Goal: Task Accomplishment & Management: Use online tool/utility

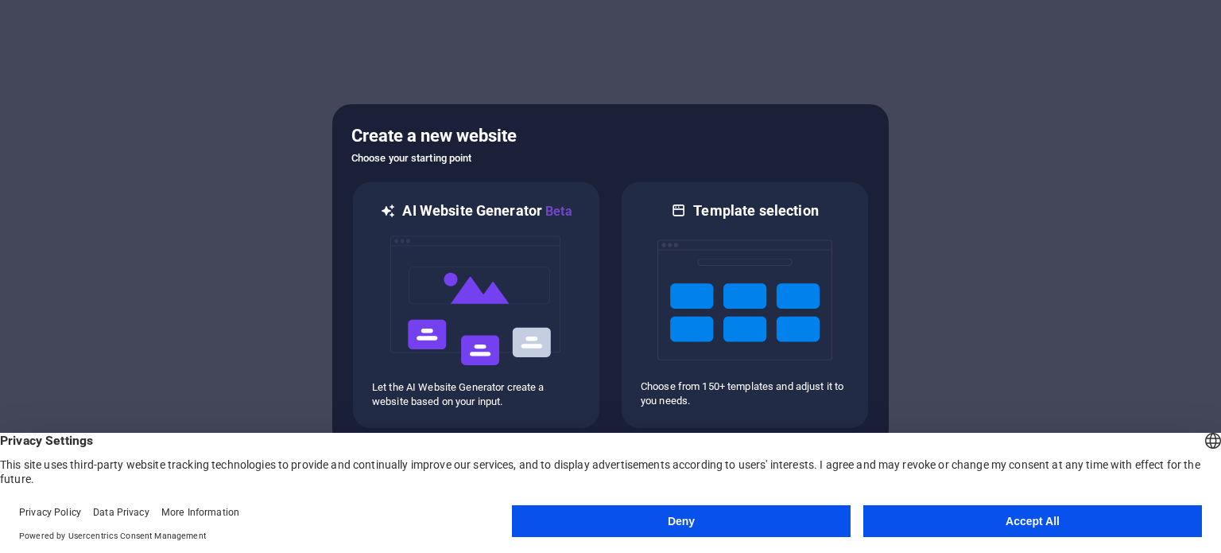
click at [967, 515] on button "Accept All" at bounding box center [1033, 521] width 339 height 32
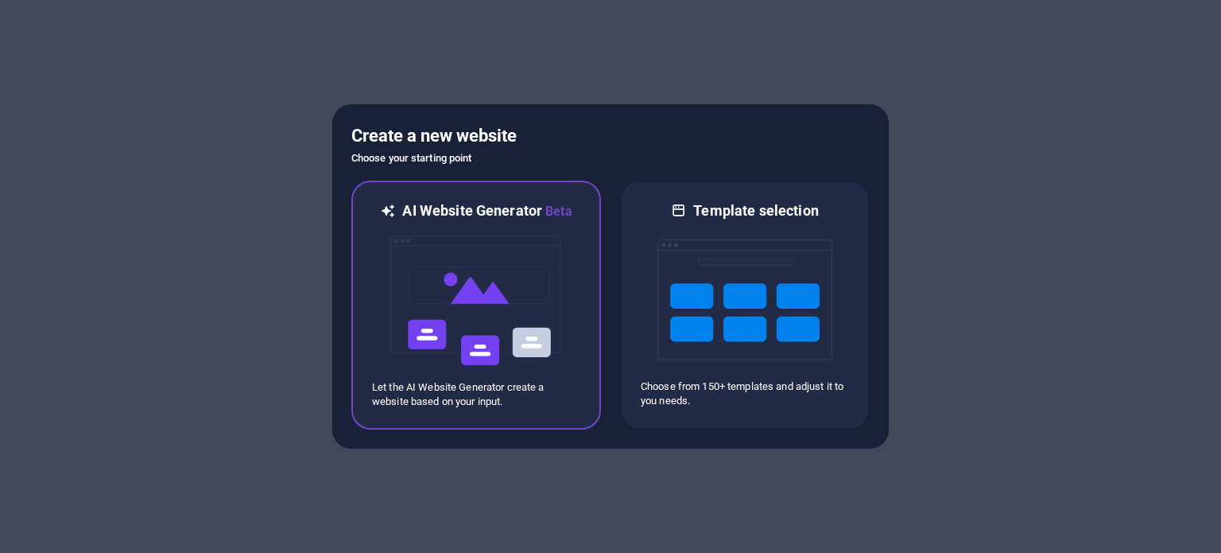
click at [523, 322] on img at bounding box center [476, 300] width 175 height 159
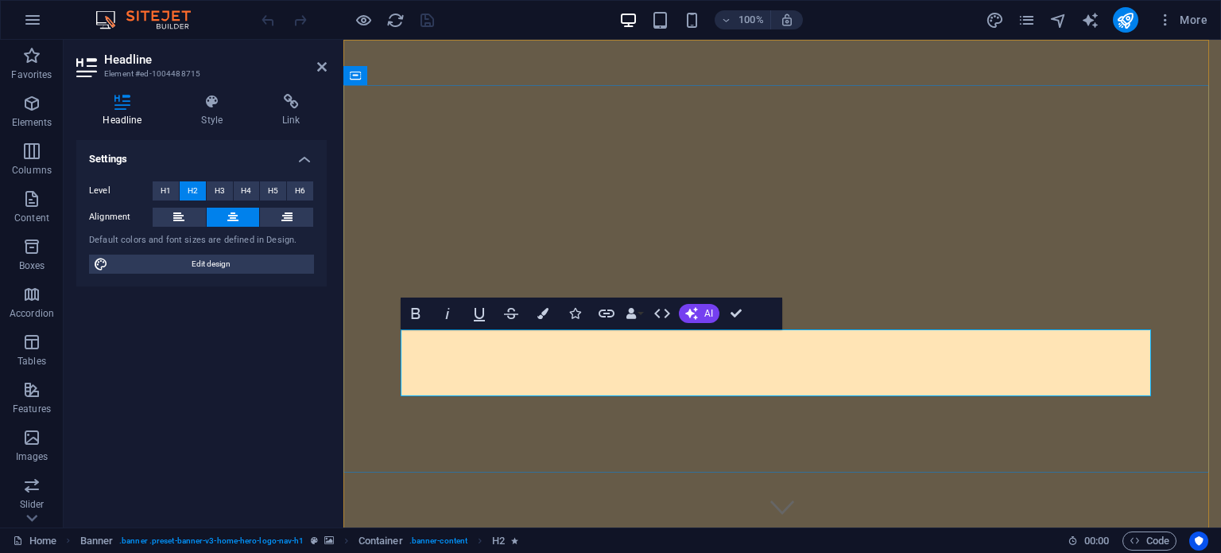
drag, startPoint x: 1029, startPoint y: 371, endPoint x: 854, endPoint y: 339, distance: 178.0
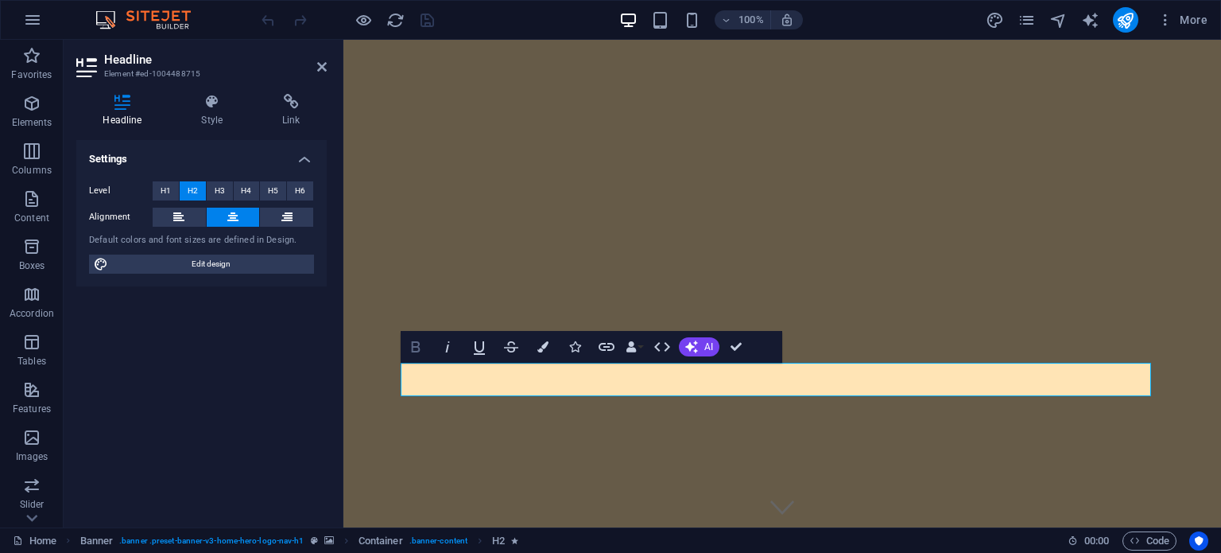
click at [417, 346] on icon "button" at bounding box center [416, 346] width 9 height 11
click at [226, 187] on button "H3" at bounding box center [220, 190] width 26 height 19
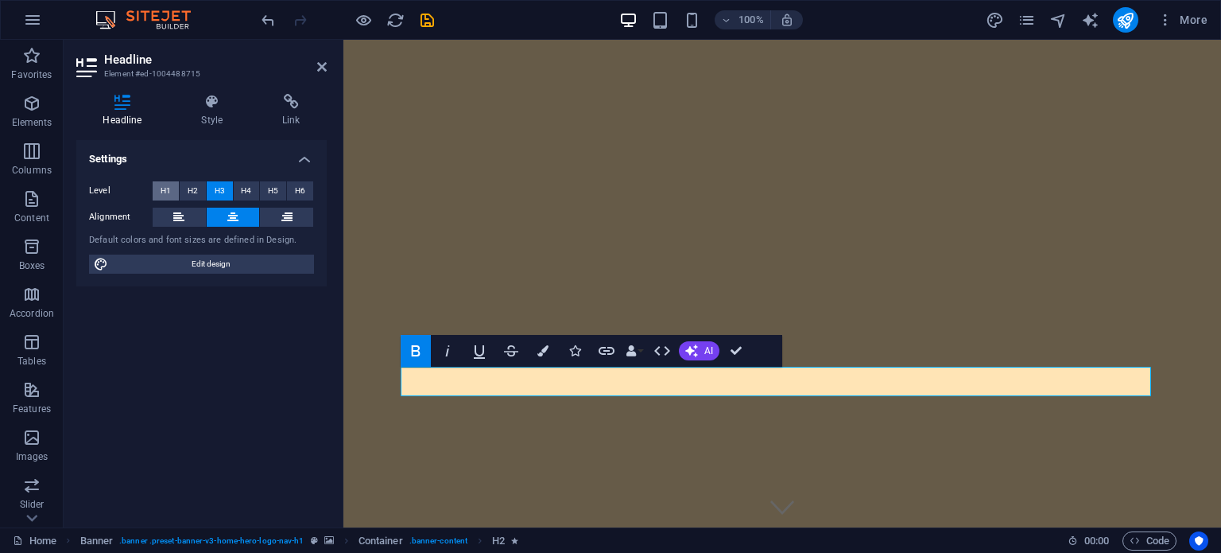
click at [169, 193] on span "H1" at bounding box center [166, 190] width 10 height 19
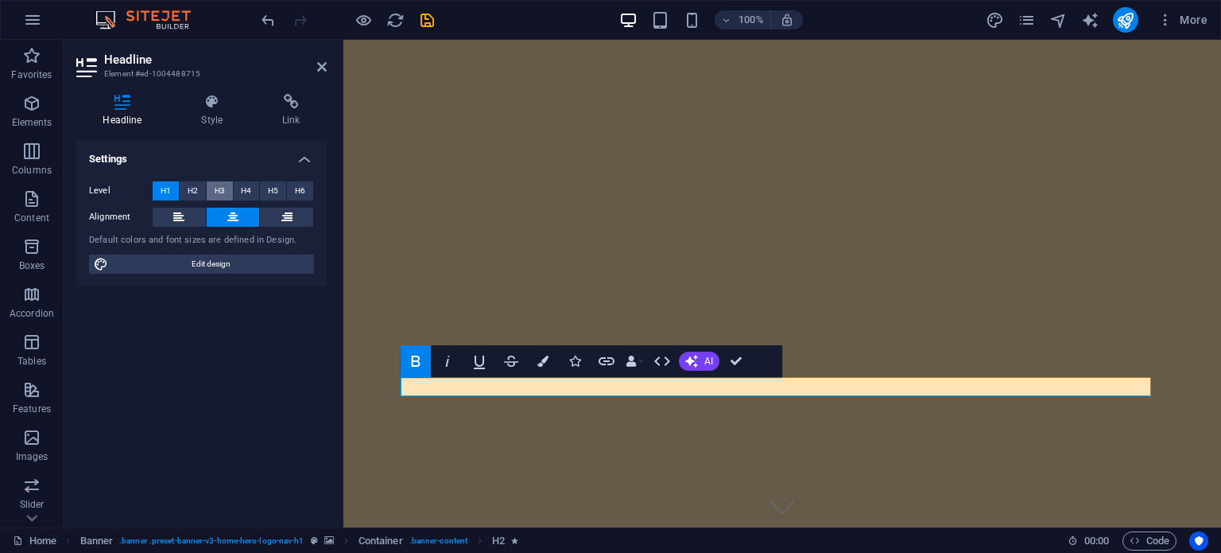
click at [228, 192] on button "H3" at bounding box center [220, 190] width 26 height 19
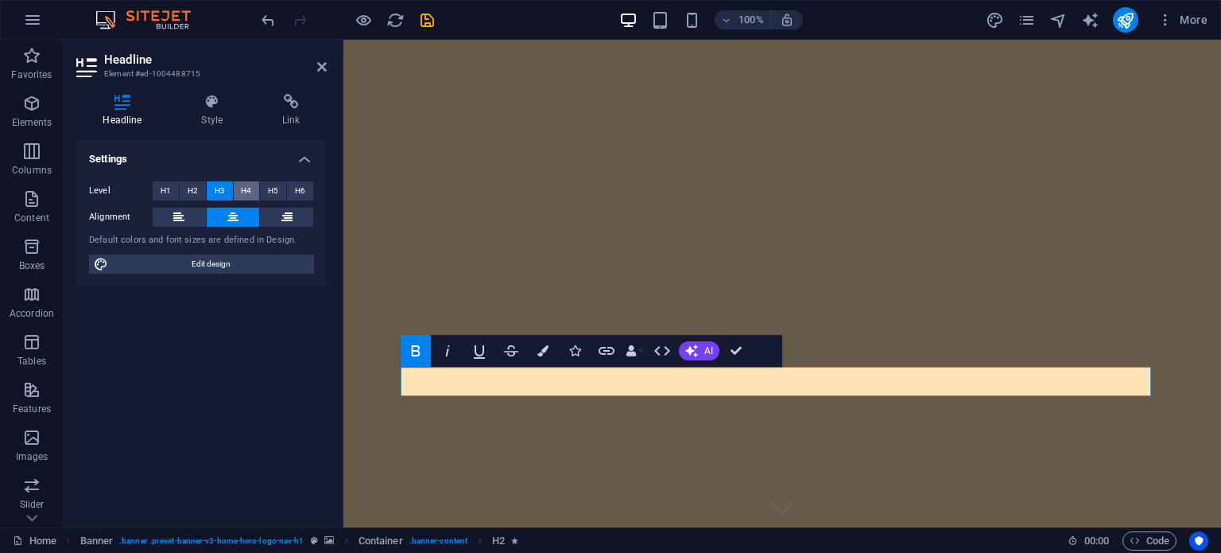
click at [258, 191] on button "H4" at bounding box center [247, 190] width 26 height 19
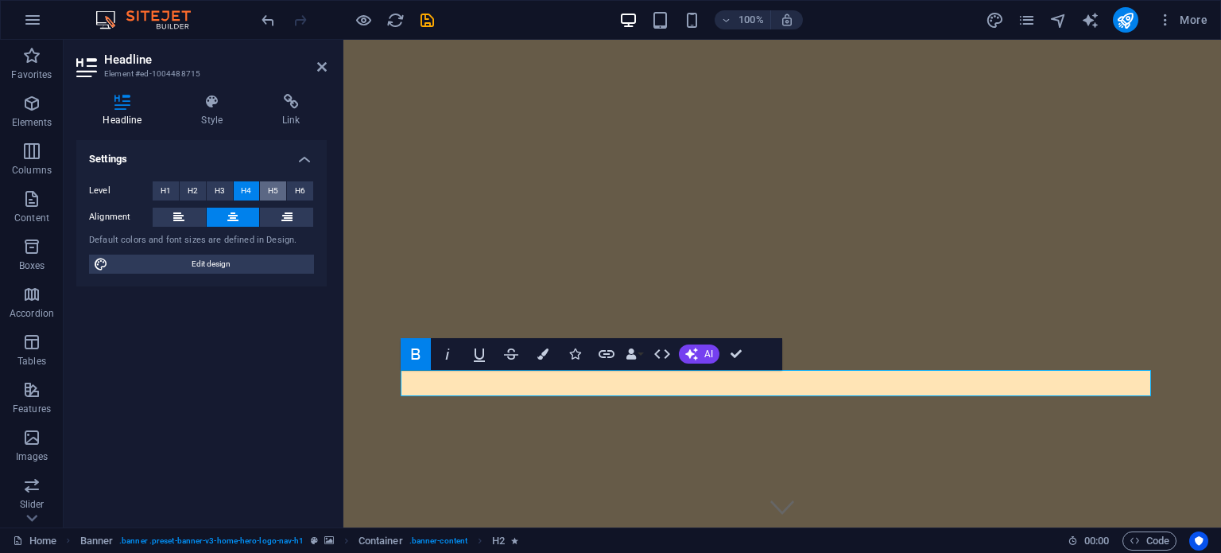
click at [278, 186] on button "H5" at bounding box center [273, 190] width 26 height 19
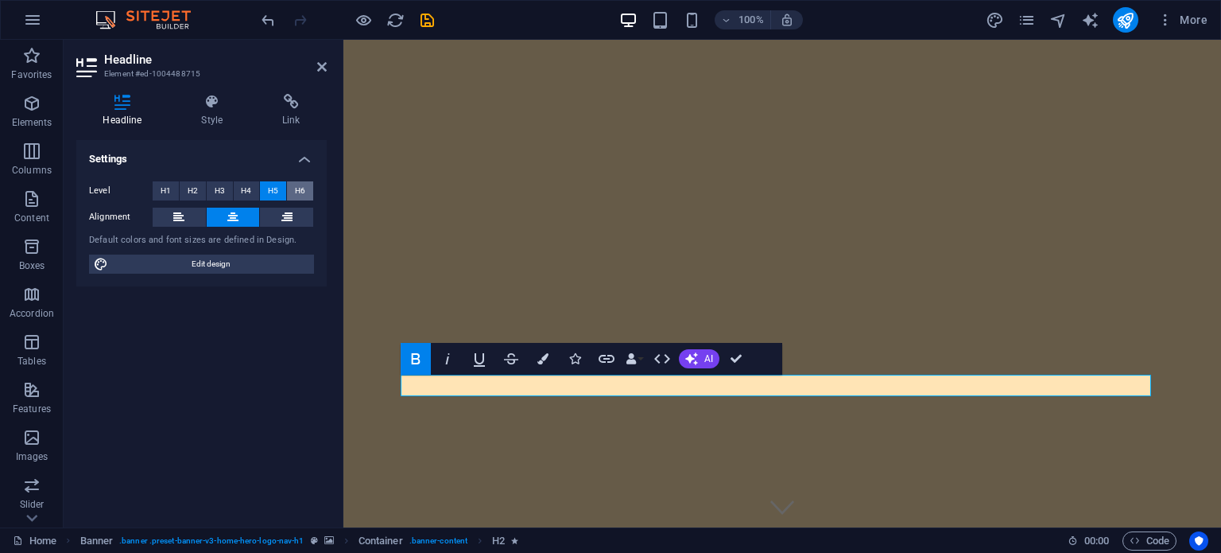
click at [298, 185] on span "H6" at bounding box center [300, 190] width 10 height 19
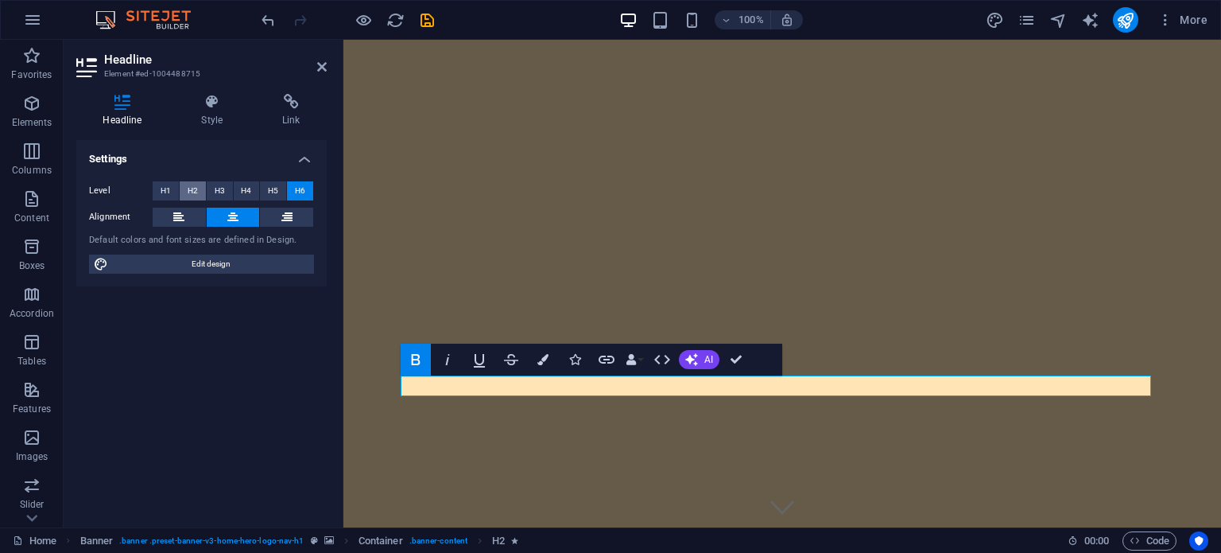
click at [201, 189] on button "H2" at bounding box center [193, 190] width 26 height 19
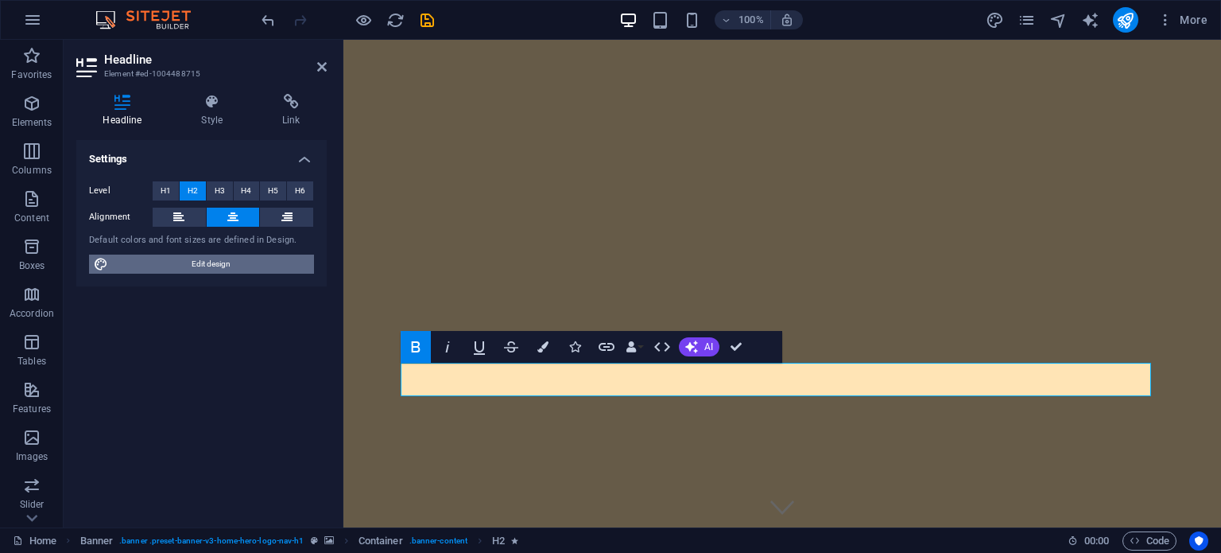
click at [223, 262] on span "Edit design" at bounding box center [211, 263] width 196 height 19
select select "px"
select select "200"
select select "px"
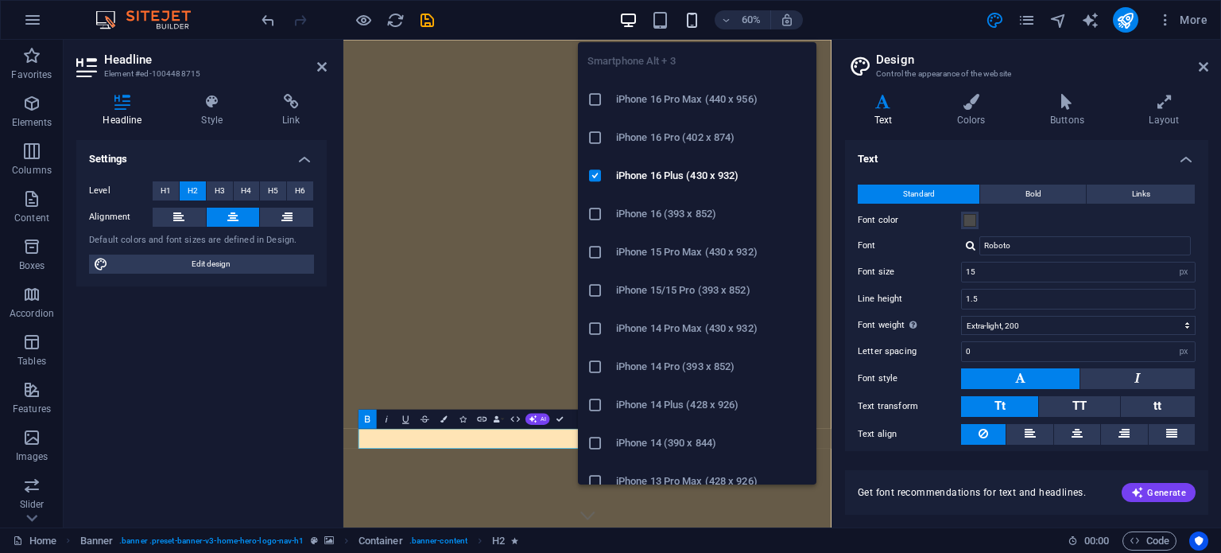
click at [689, 15] on icon "button" at bounding box center [692, 20] width 18 height 18
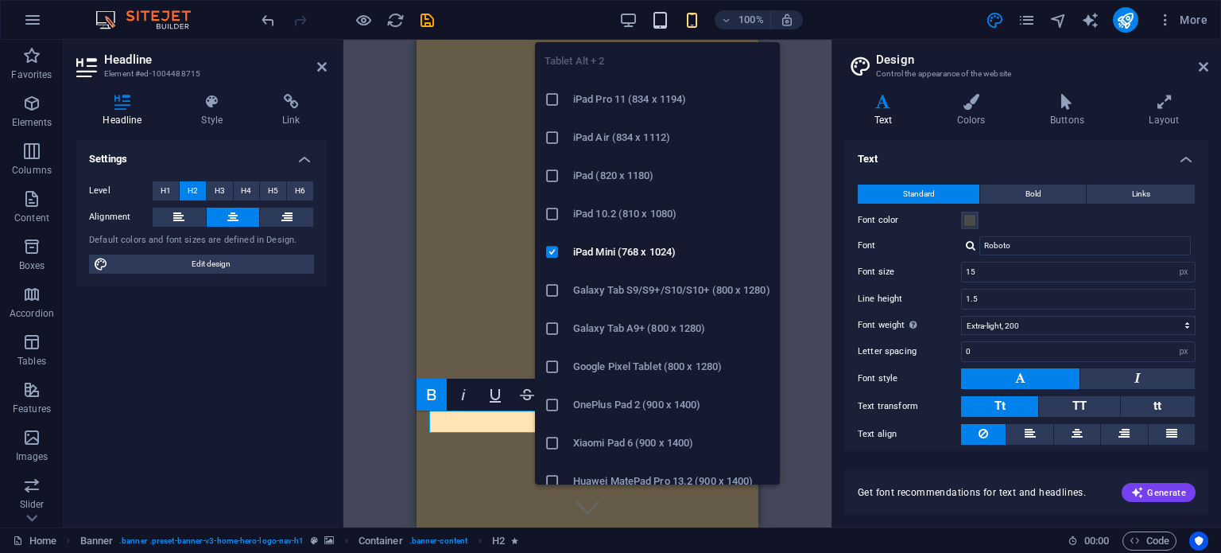
click at [658, 17] on icon "button" at bounding box center [660, 20] width 18 height 18
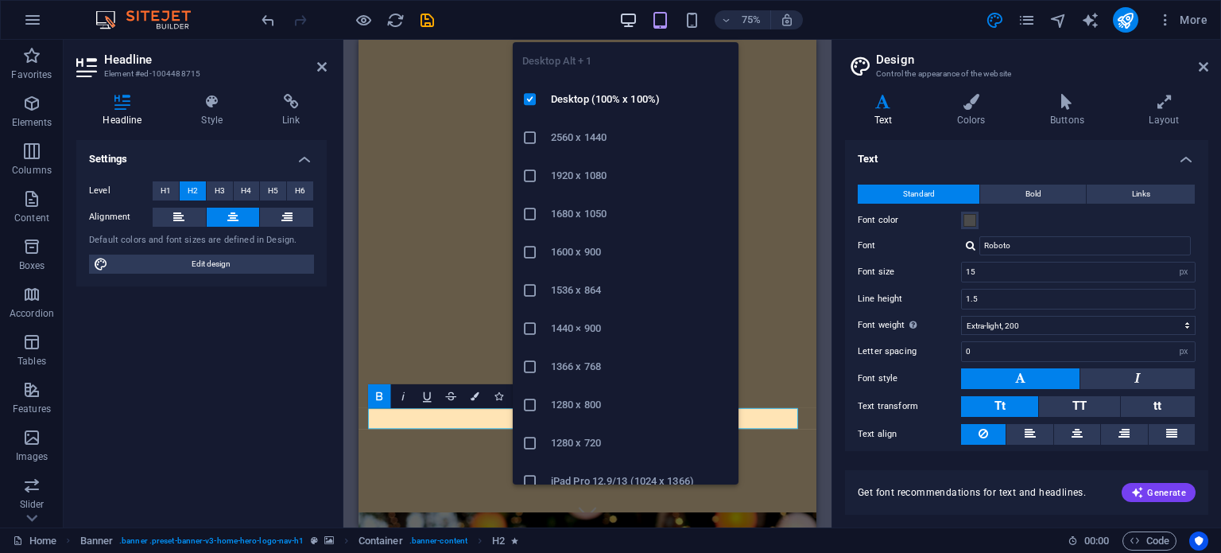
click at [625, 21] on icon "button" at bounding box center [628, 20] width 18 height 18
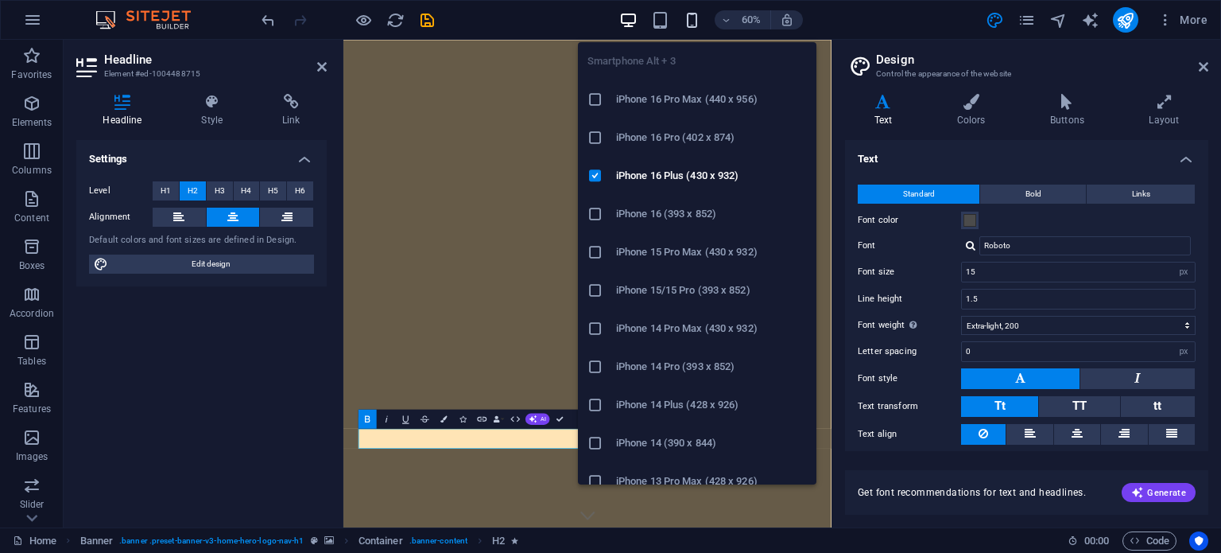
click at [685, 14] on icon "button" at bounding box center [692, 20] width 18 height 18
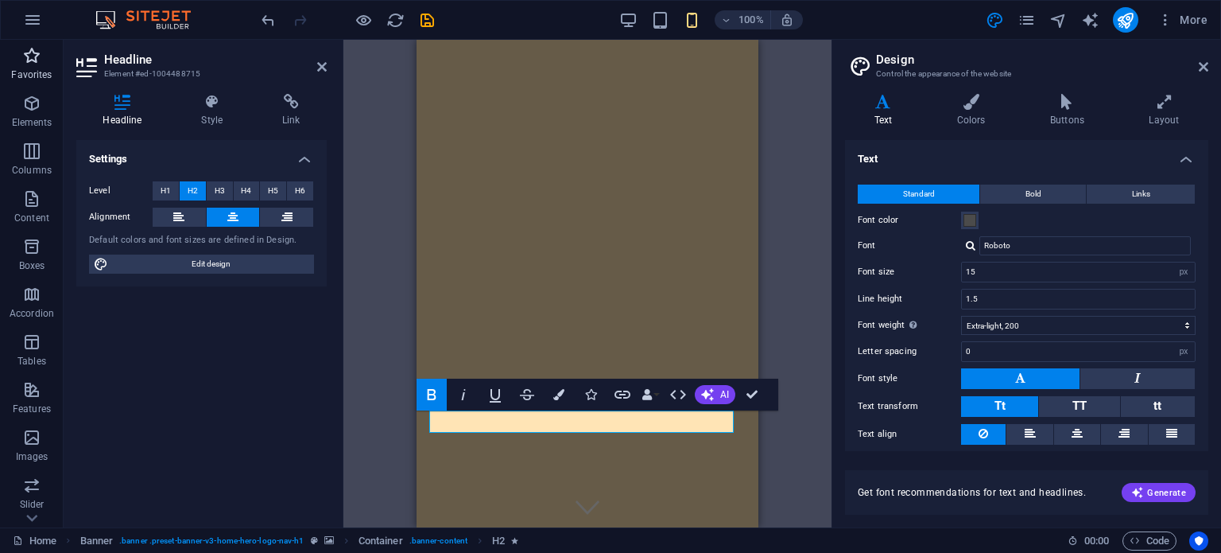
click at [33, 66] on span "Favorites" at bounding box center [32, 65] width 64 height 38
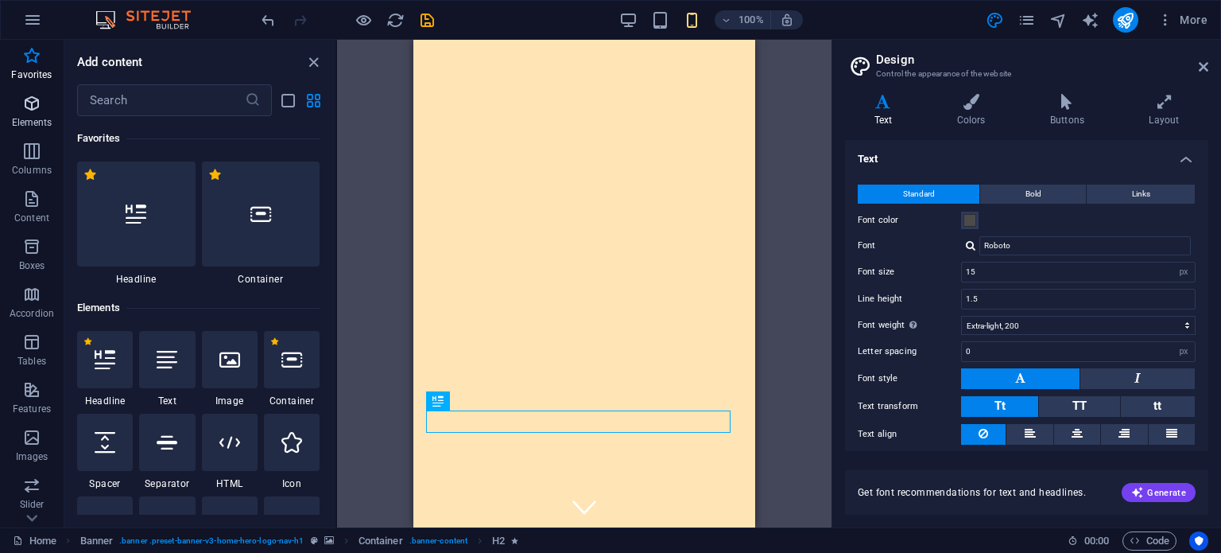
click at [33, 118] on p "Elements" at bounding box center [32, 122] width 41 height 13
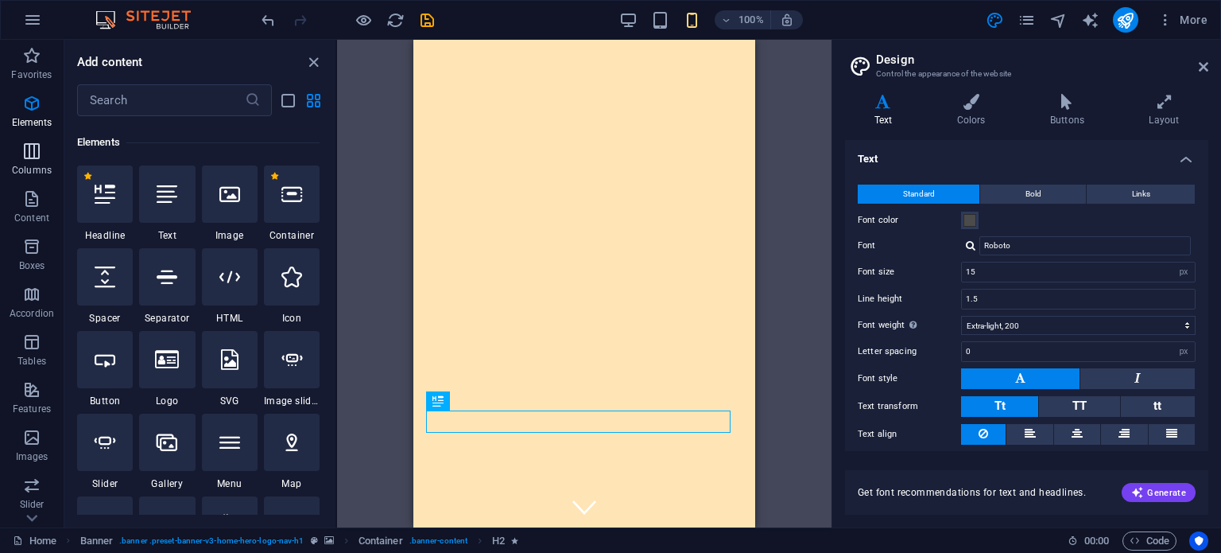
scroll to position [169, 0]
click at [25, 162] on span "Columns" at bounding box center [32, 161] width 64 height 38
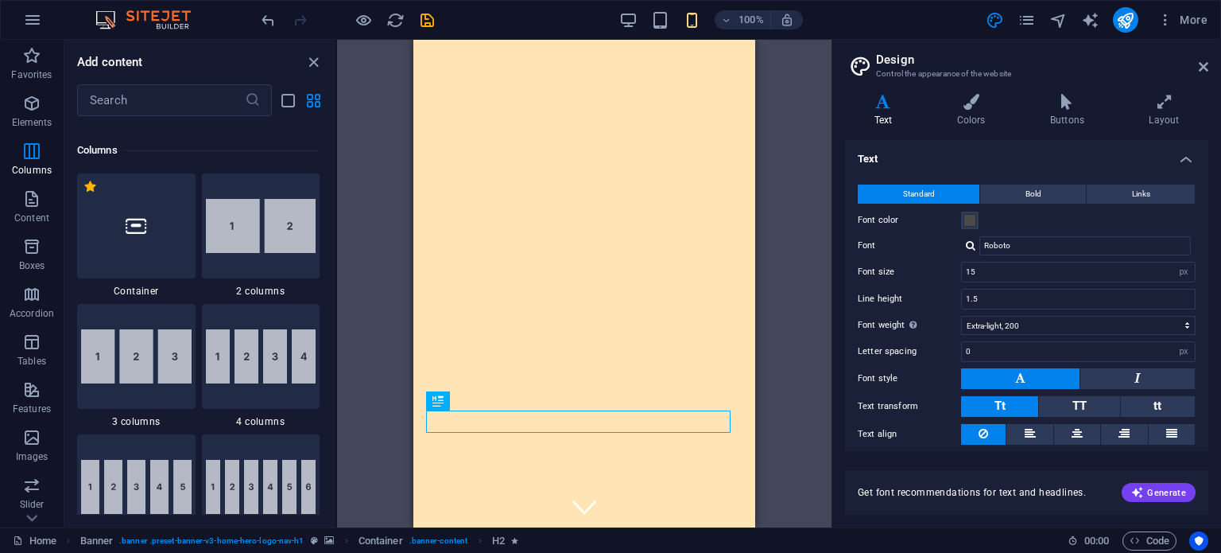
scroll to position [786, 0]
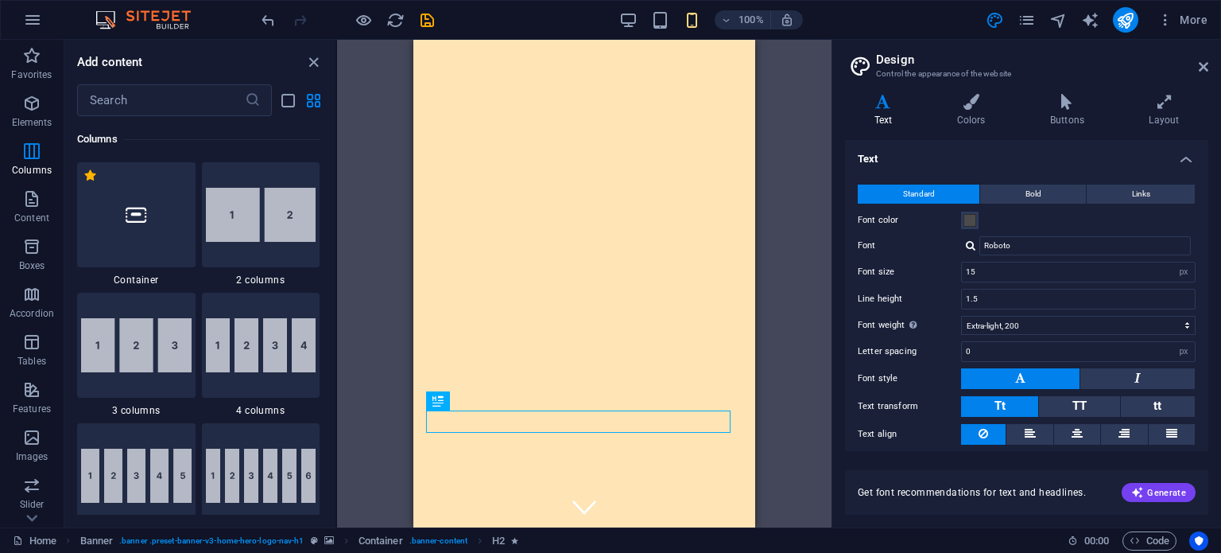
click at [615, 21] on div "100% More" at bounding box center [736, 19] width 956 height 25
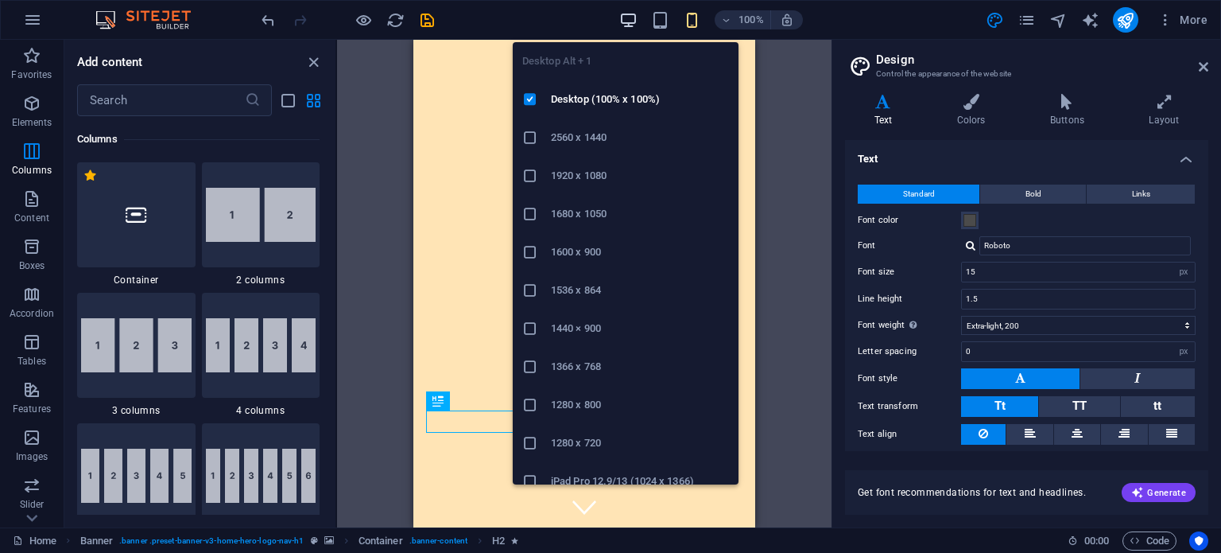
click at [623, 23] on icon "button" at bounding box center [628, 20] width 18 height 18
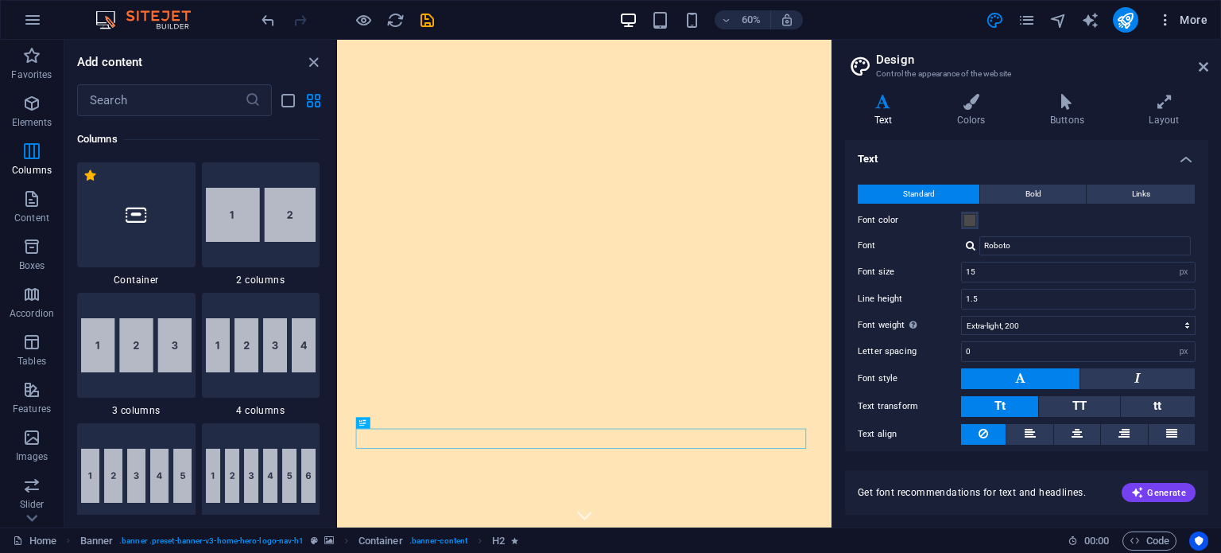
click at [1168, 16] on icon "button" at bounding box center [1166, 20] width 16 height 16
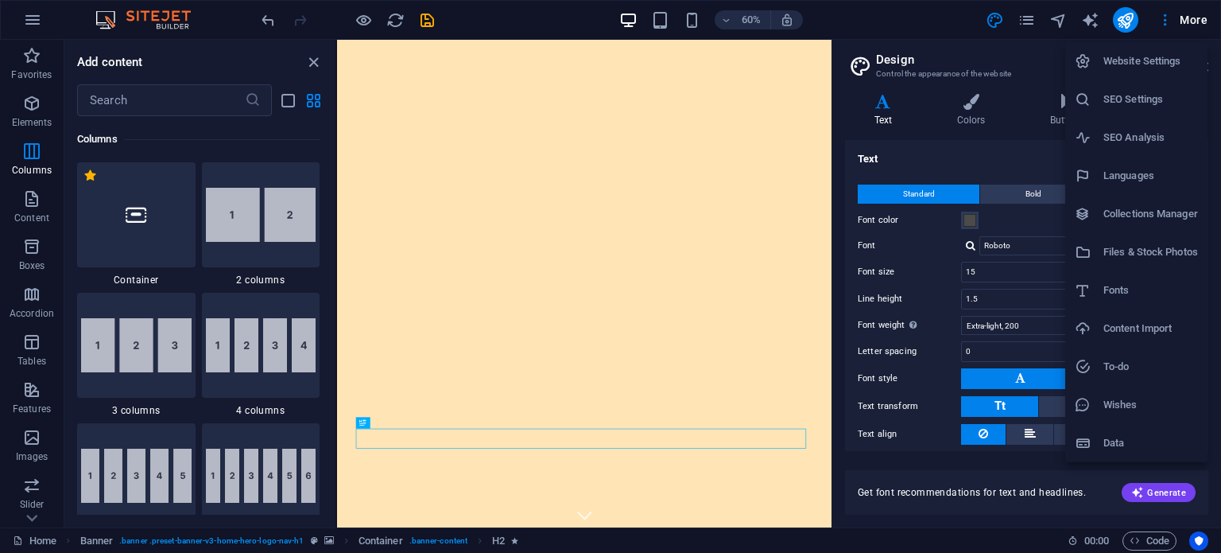
drag, startPoint x: 744, startPoint y: 19, endPoint x: 773, endPoint y: 19, distance: 28.6
click at [753, 22] on div at bounding box center [610, 276] width 1221 height 553
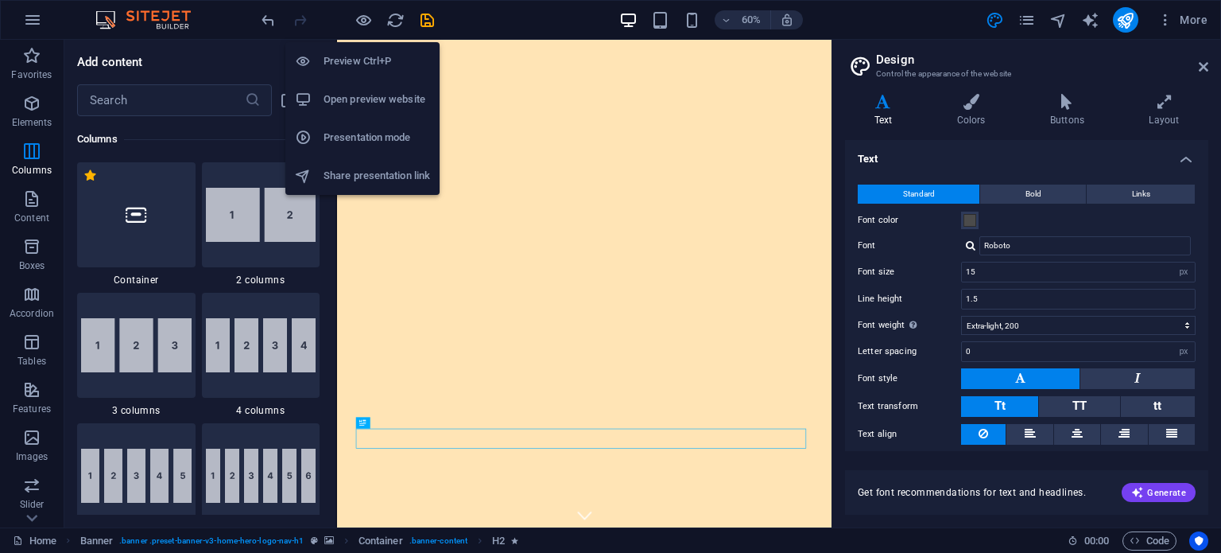
click at [359, 59] on h6 "Preview Ctrl+P" at bounding box center [377, 61] width 107 height 19
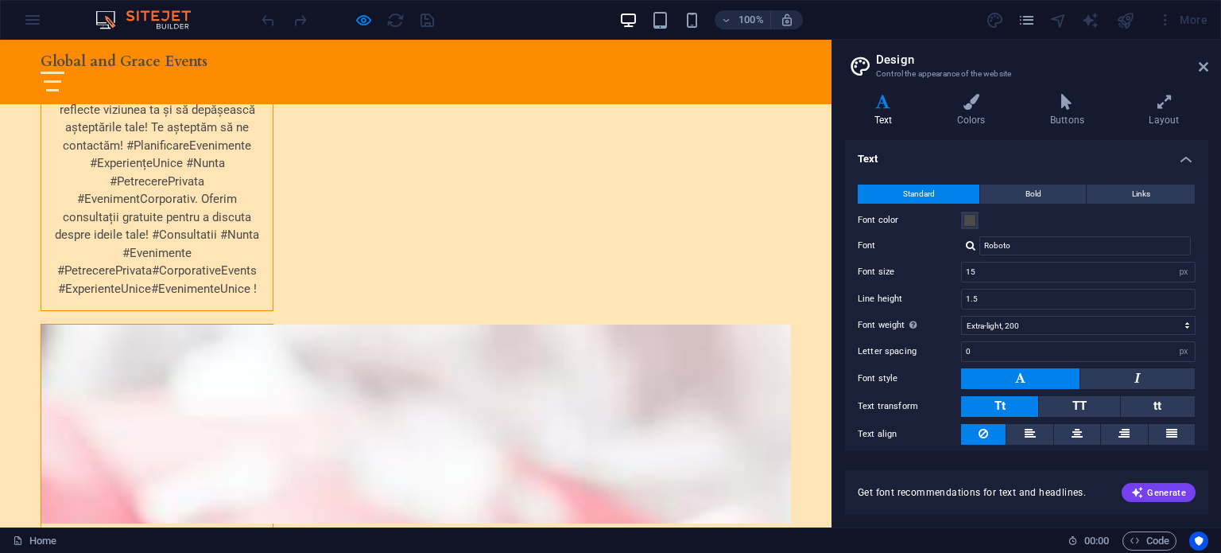
scroll to position [2943, 0]
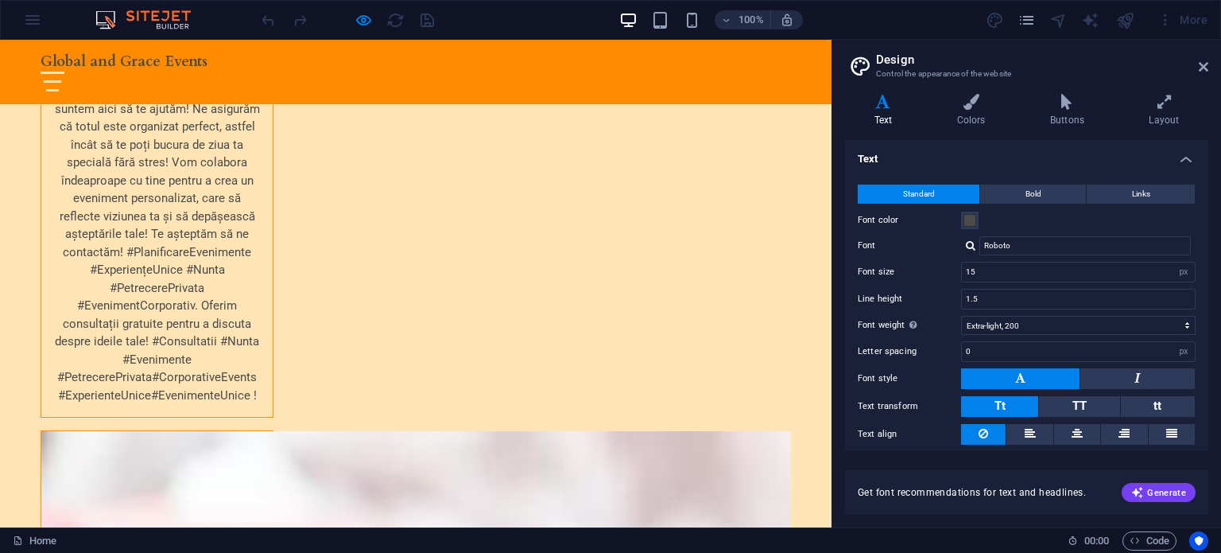
drag, startPoint x: 153, startPoint y: 304, endPoint x: 289, endPoint y: 304, distance: 136.0
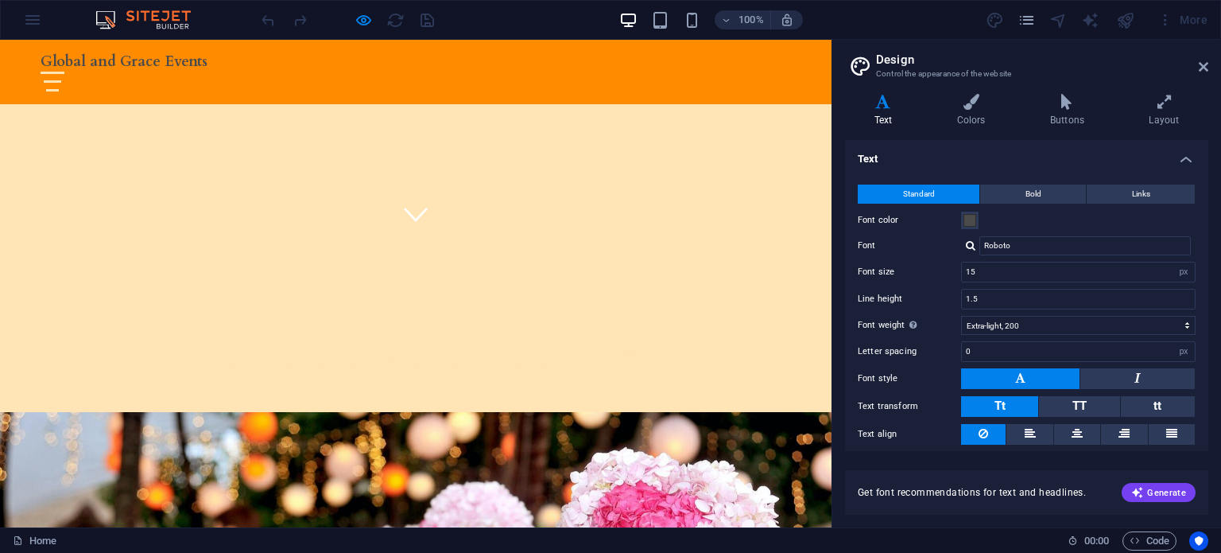
scroll to position [0, 0]
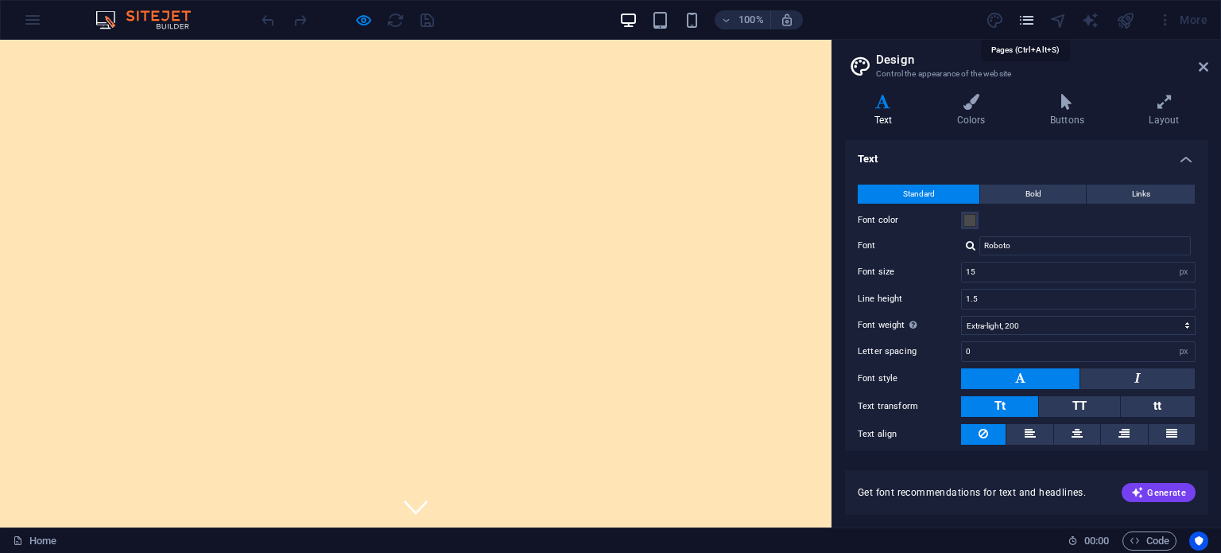
click at [1019, 20] on icon "pages" at bounding box center [1027, 20] width 18 height 18
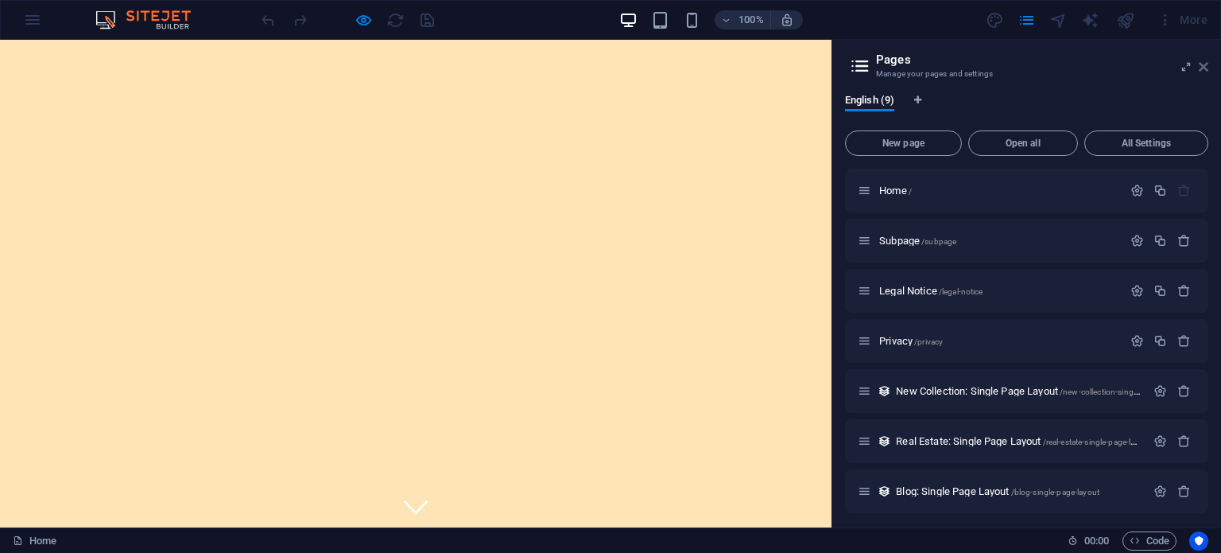
click at [1206, 72] on icon at bounding box center [1204, 66] width 10 height 13
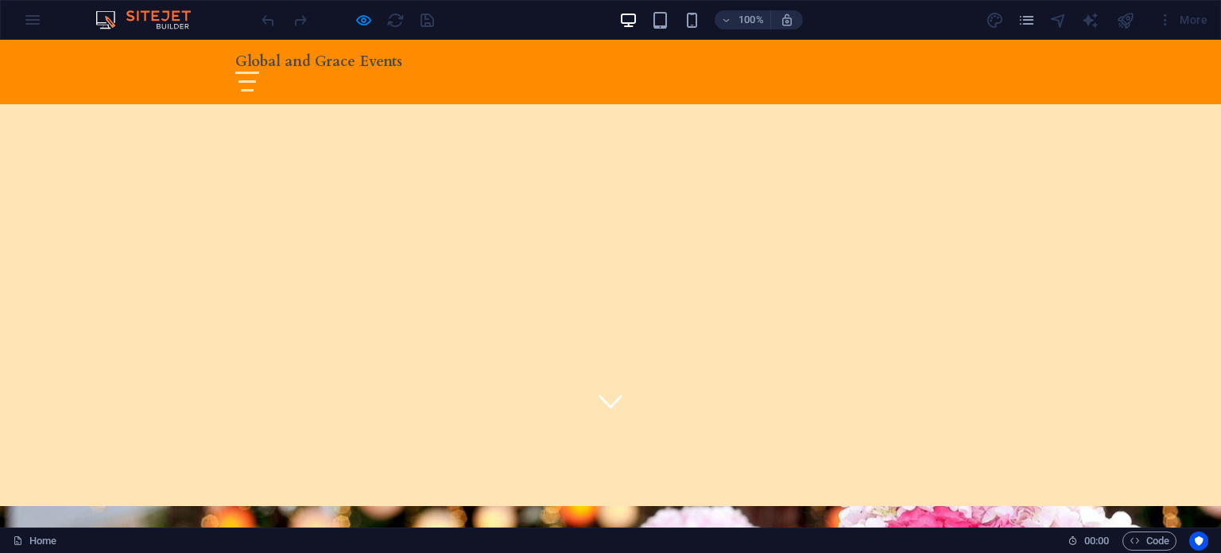
scroll to position [530, 0]
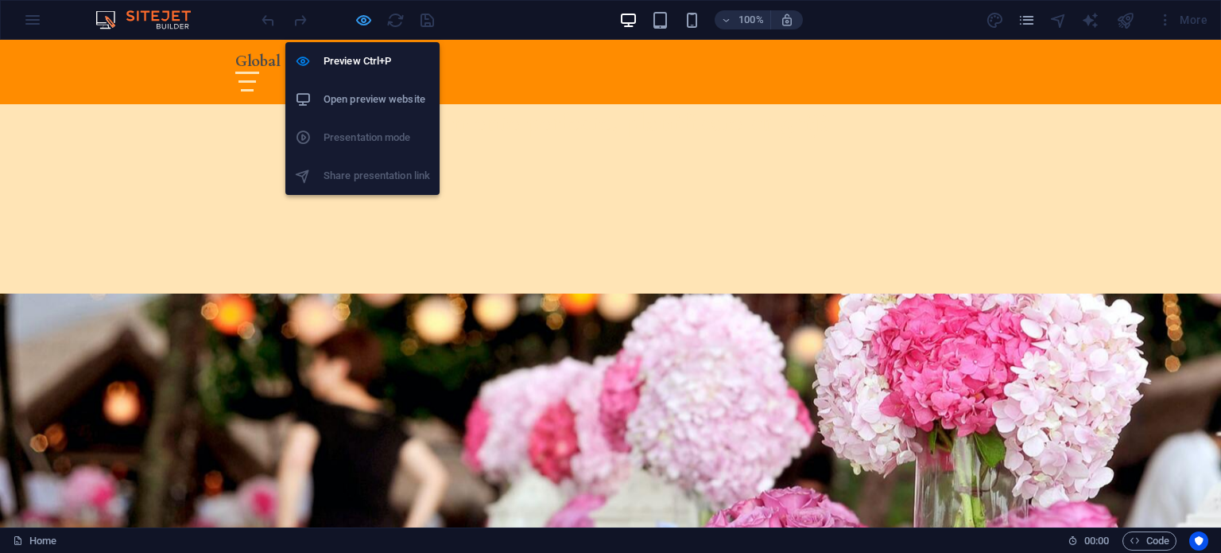
click at [363, 19] on icon "button" at bounding box center [364, 20] width 18 height 18
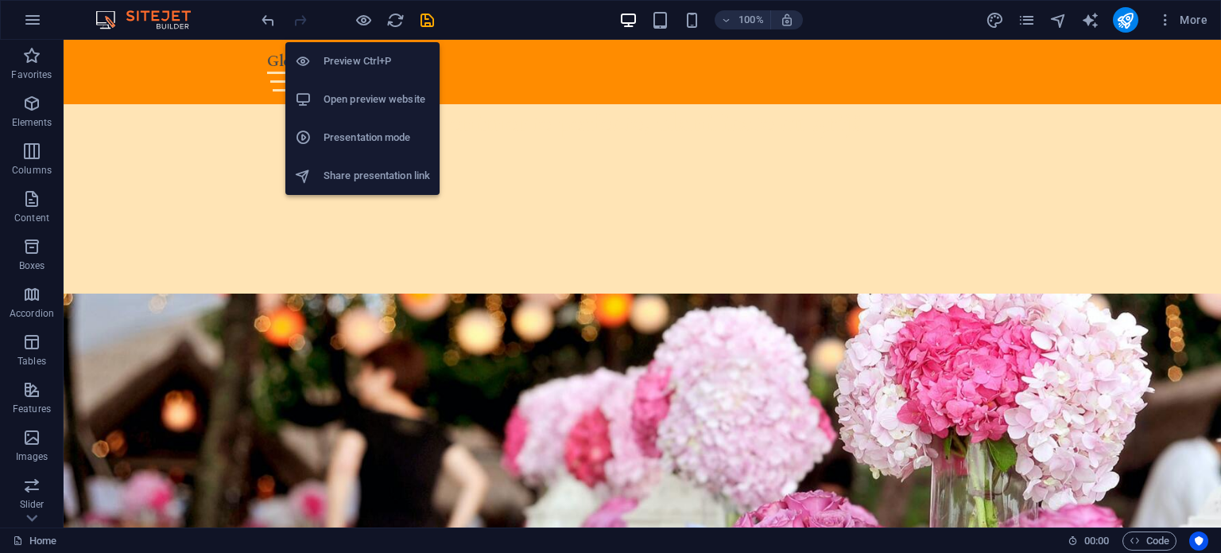
click at [362, 108] on h6 "Open preview website" at bounding box center [377, 99] width 107 height 19
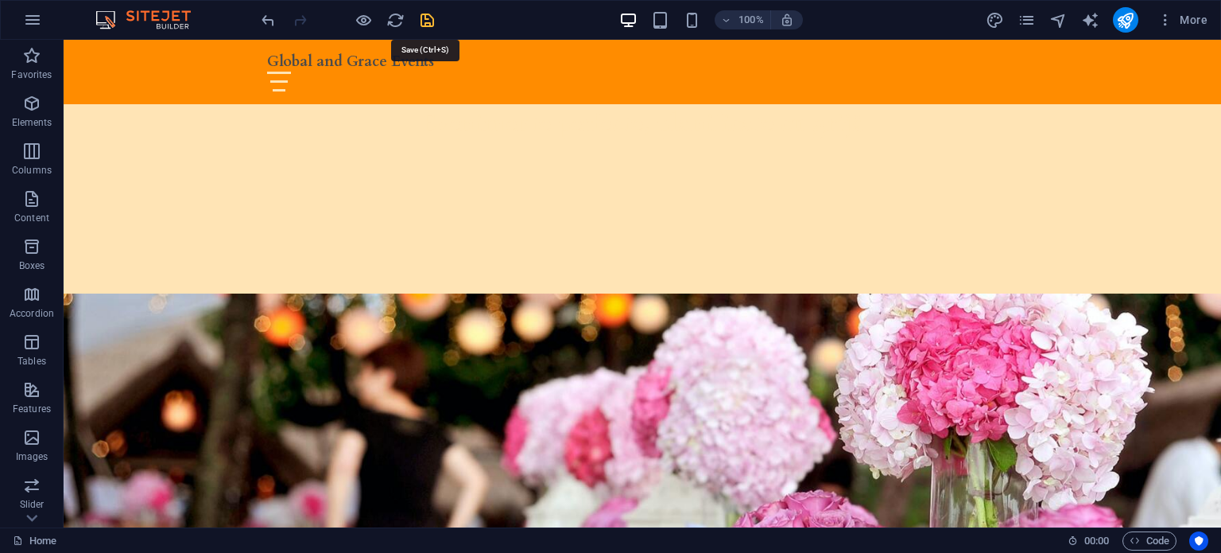
click at [435, 17] on icon "save" at bounding box center [427, 20] width 18 height 18
click at [1118, 15] on icon "publish" at bounding box center [1126, 20] width 18 height 18
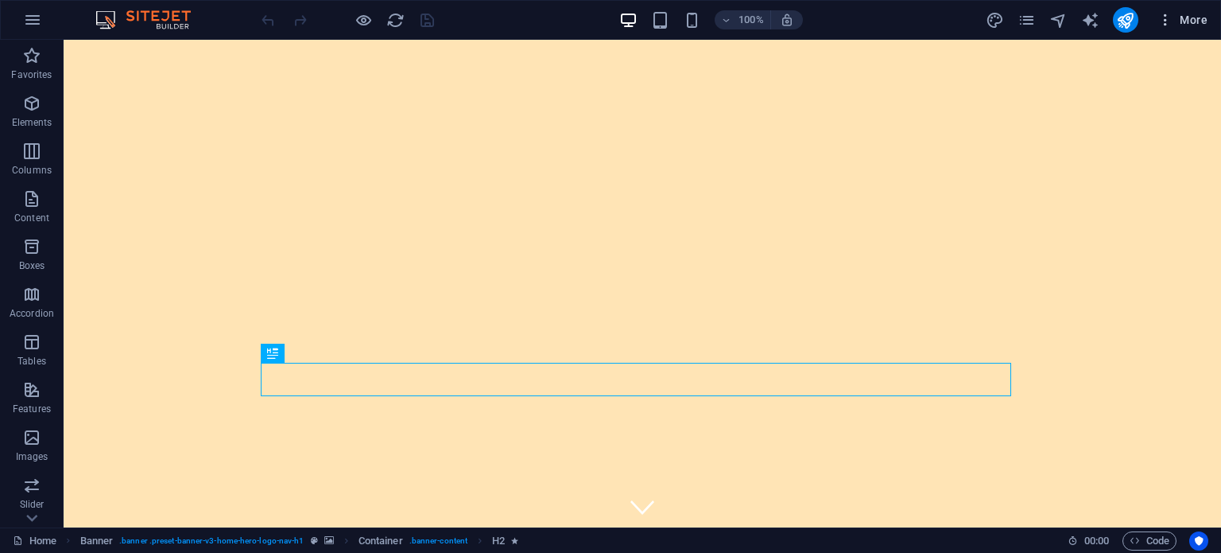
click at [1195, 12] on span "More" at bounding box center [1183, 20] width 50 height 16
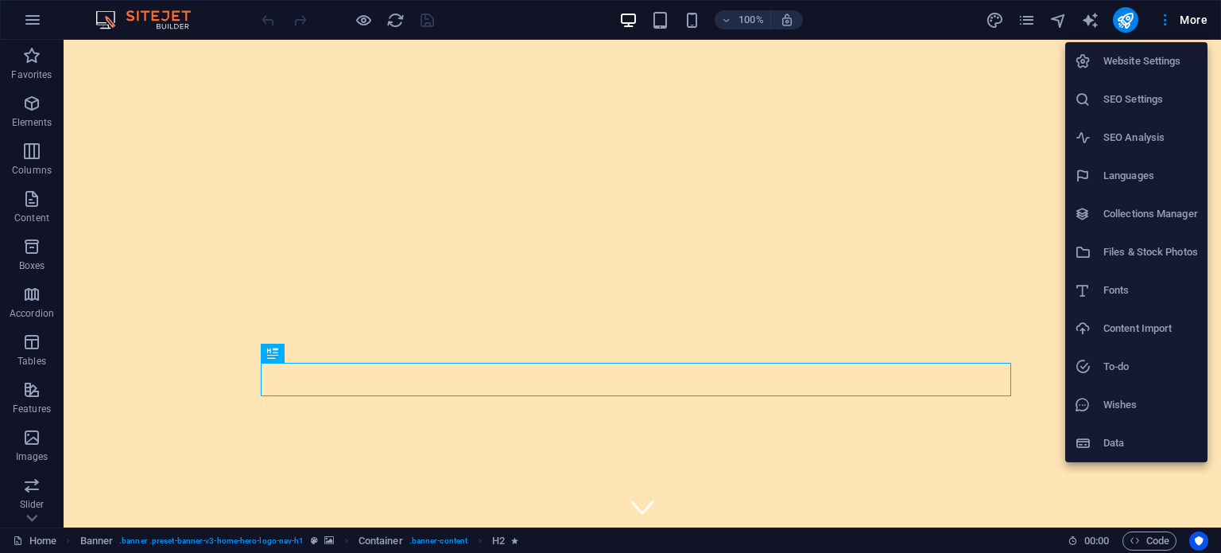
click at [1147, 66] on h6 "Website Settings" at bounding box center [1151, 61] width 95 height 19
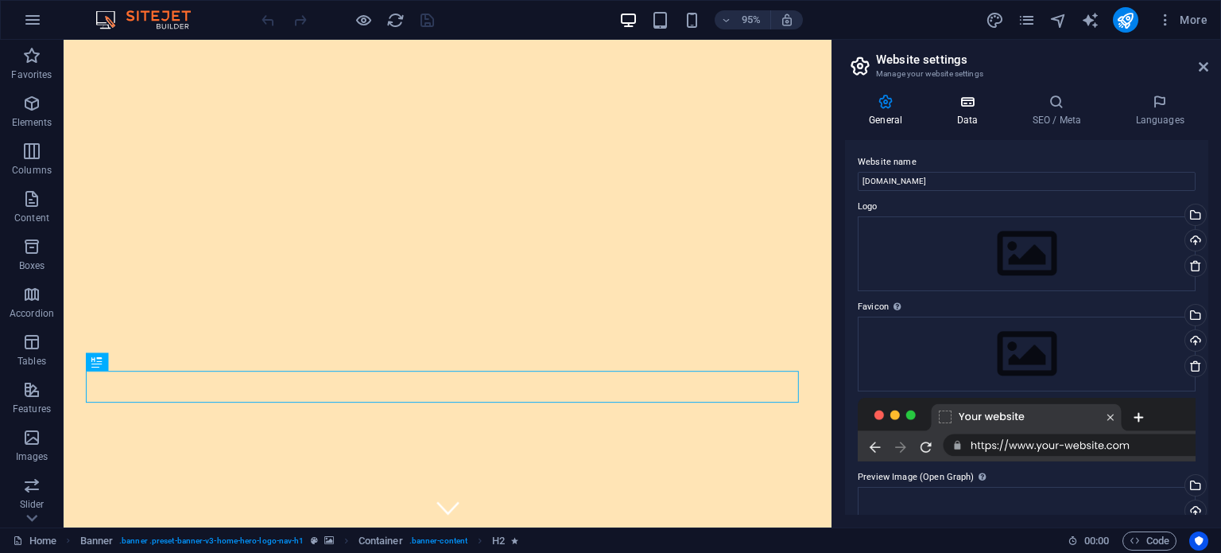
click at [980, 101] on icon at bounding box center [967, 102] width 69 height 16
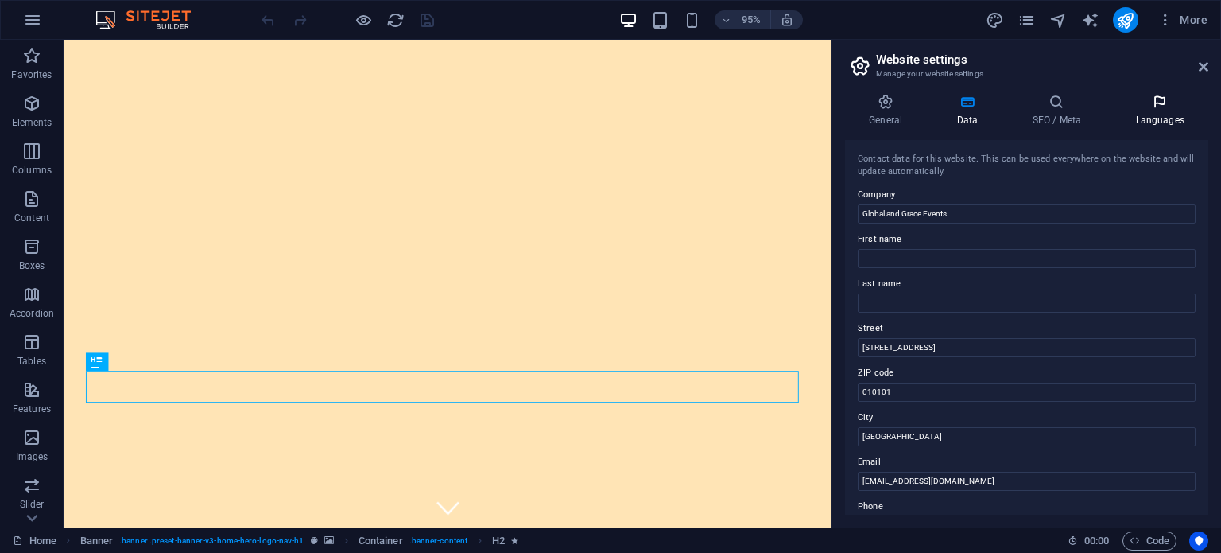
click at [1145, 106] on icon at bounding box center [1160, 102] width 97 height 16
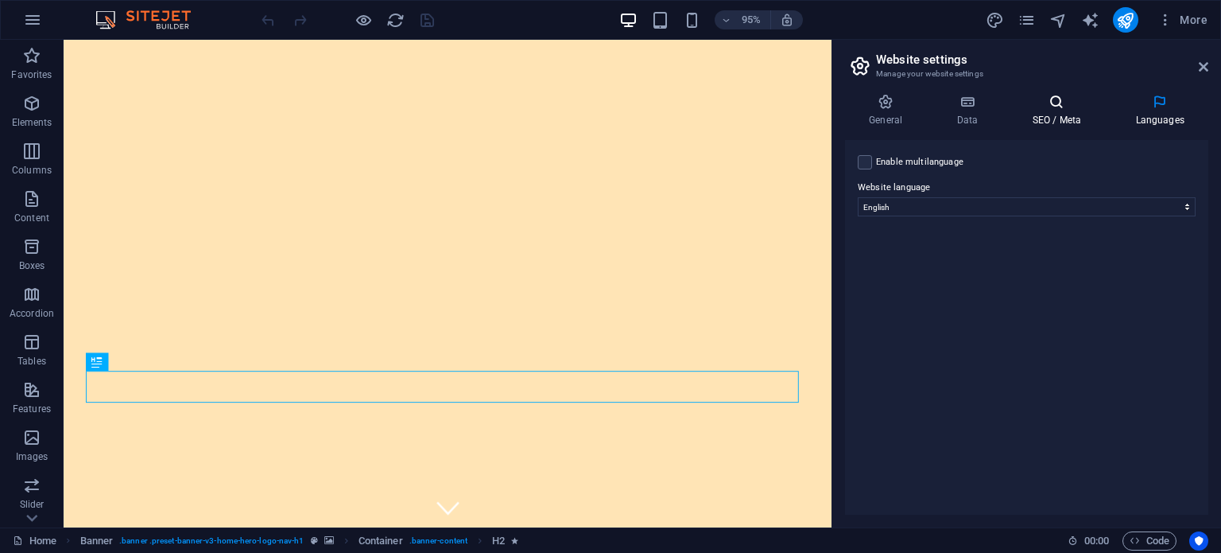
click at [1047, 107] on icon at bounding box center [1056, 102] width 97 height 16
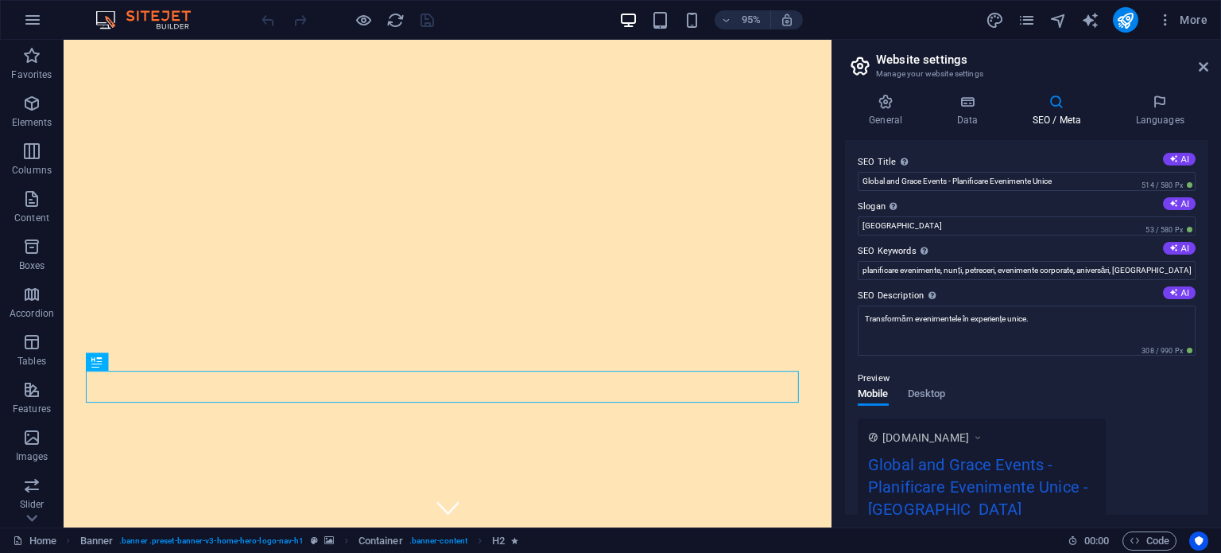
click at [934, 386] on div "Preview" at bounding box center [1027, 378] width 338 height 19
click at [942, 391] on span "Desktop" at bounding box center [927, 395] width 38 height 22
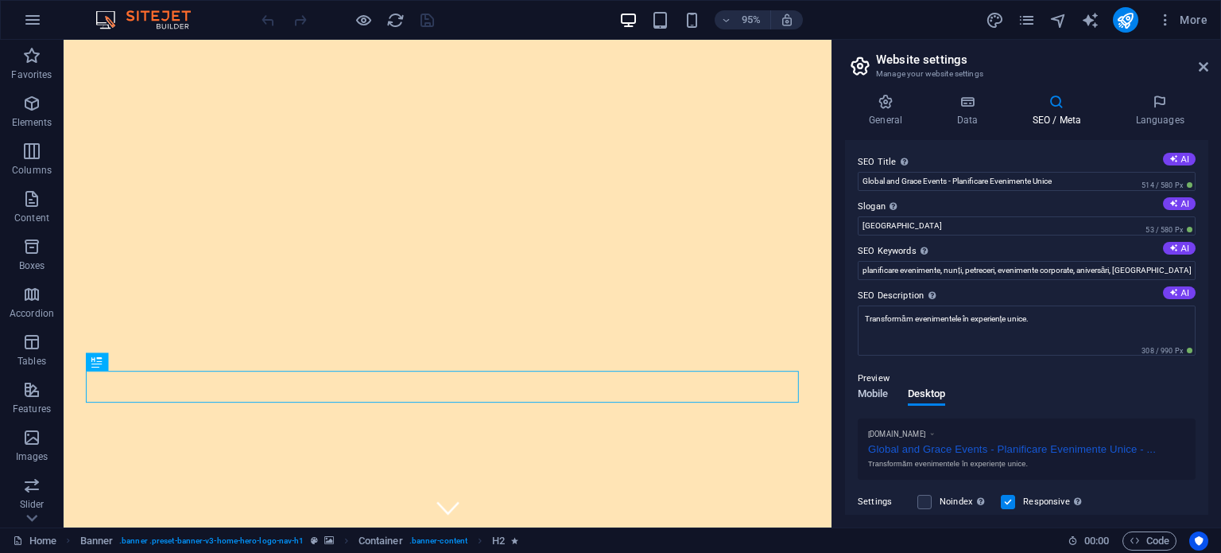
click at [882, 390] on span "Mobile" at bounding box center [873, 395] width 31 height 22
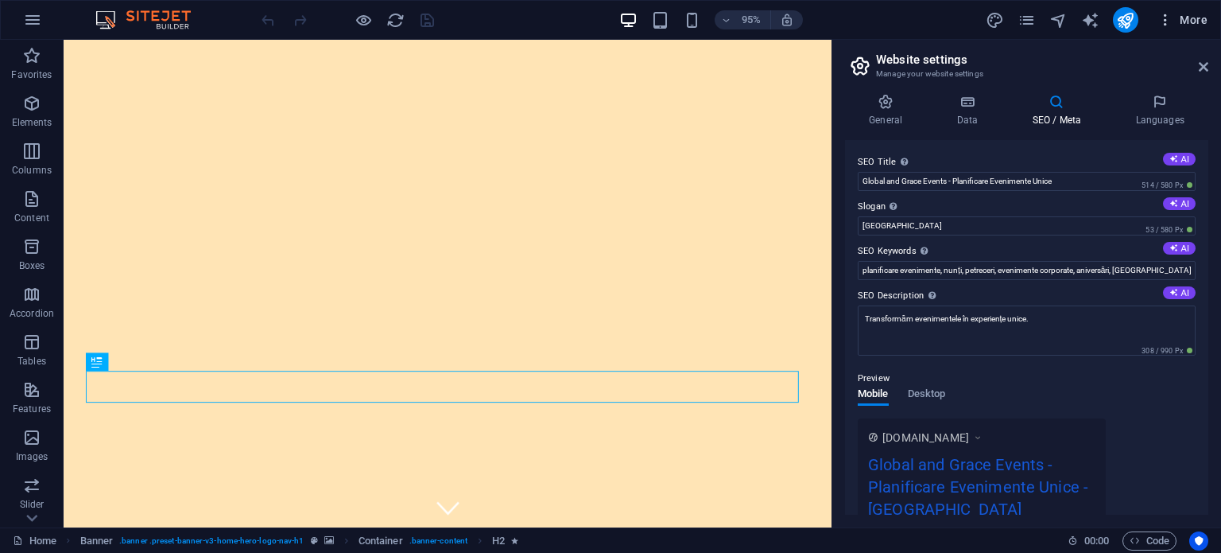
click at [1170, 9] on button "More" at bounding box center [1183, 19] width 63 height 25
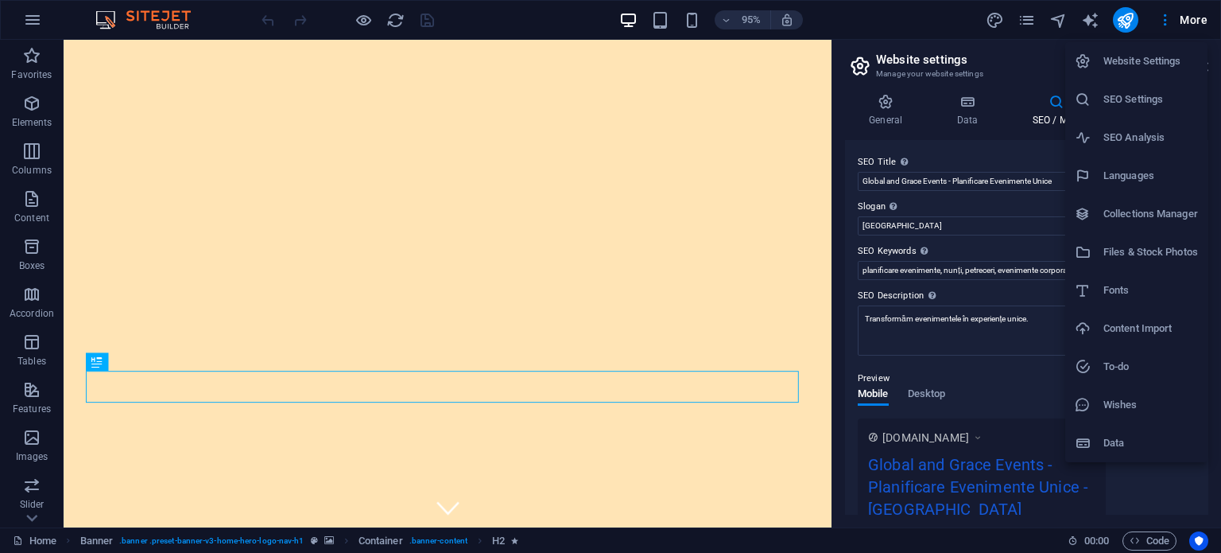
click at [1027, 17] on div at bounding box center [610, 276] width 1221 height 553
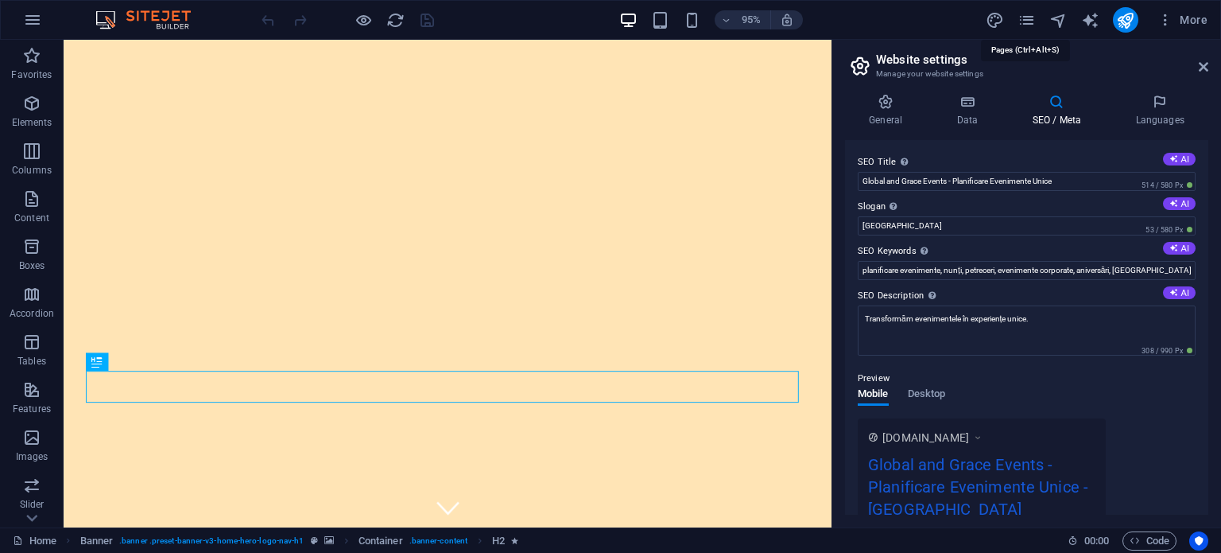
click at [1027, 17] on icon "pages" at bounding box center [1027, 20] width 18 height 18
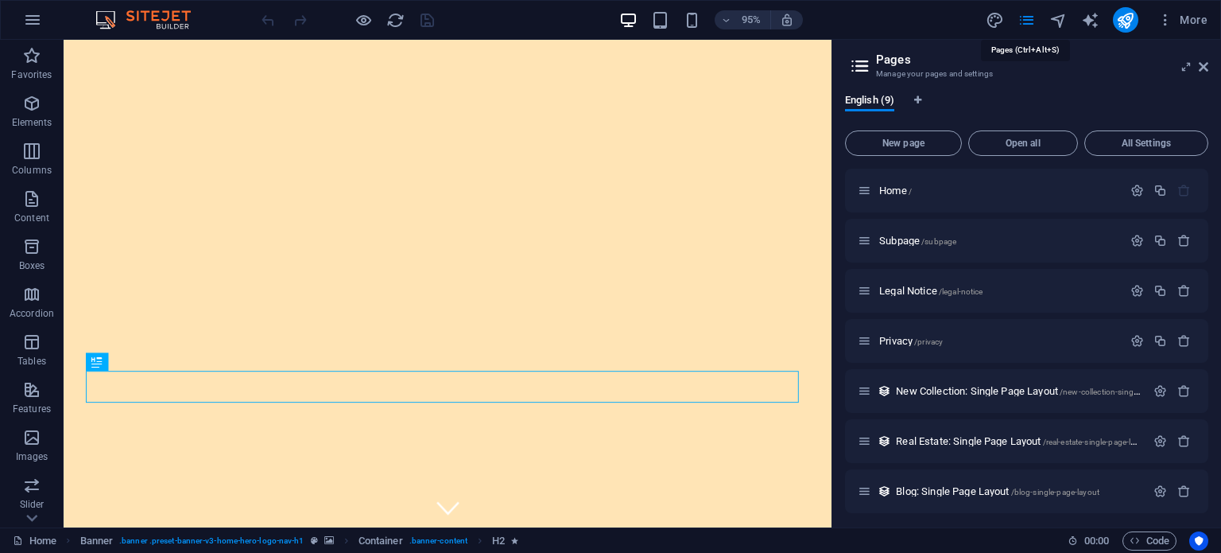
click at [1027, 17] on icon "pages" at bounding box center [1027, 20] width 18 height 18
click at [135, 14] on img at bounding box center [150, 19] width 119 height 19
drag, startPoint x: 74, startPoint y: 12, endPoint x: 0, endPoint y: 34, distance: 77.2
click at [70, 18] on div "95% More" at bounding box center [611, 20] width 1220 height 38
click at [1167, 14] on icon "button" at bounding box center [1166, 20] width 16 height 16
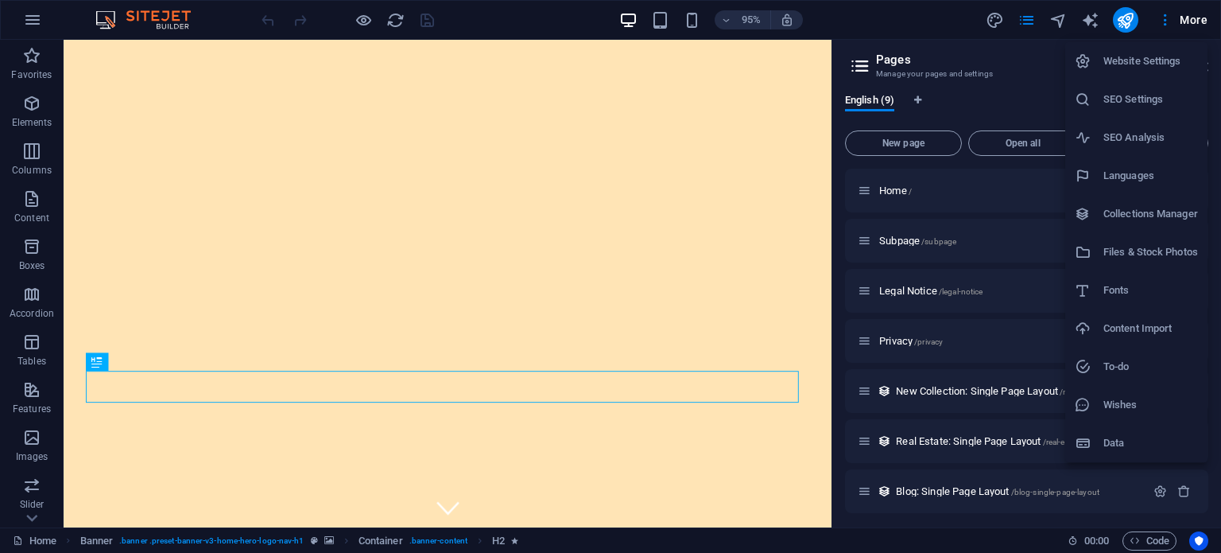
click at [1148, 57] on h6 "Website Settings" at bounding box center [1151, 61] width 95 height 19
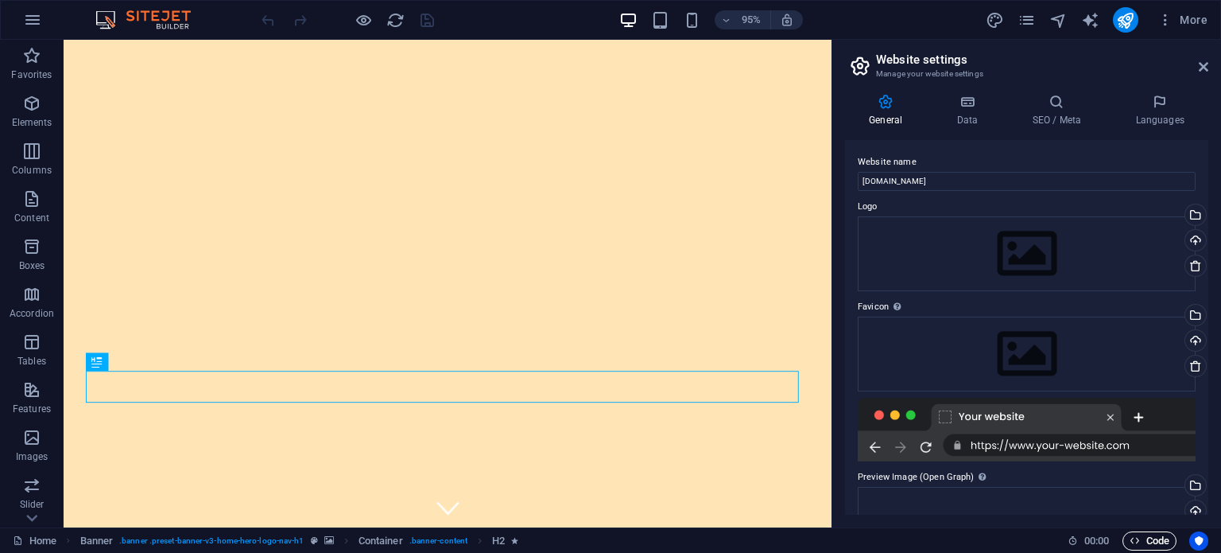
click at [1164, 536] on span "Code" at bounding box center [1150, 540] width 40 height 19
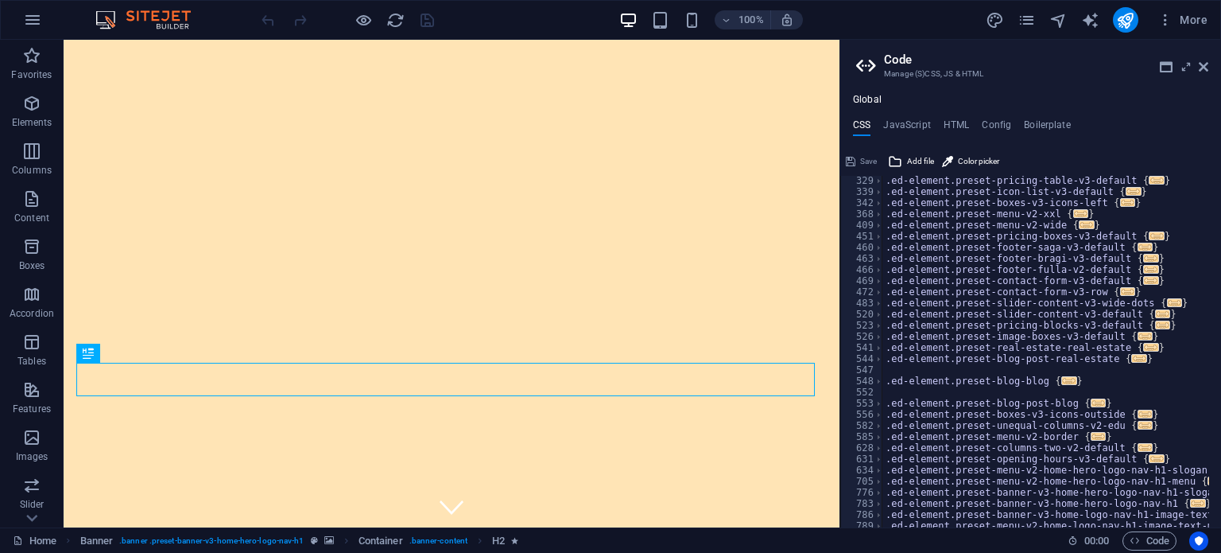
scroll to position [200, 0]
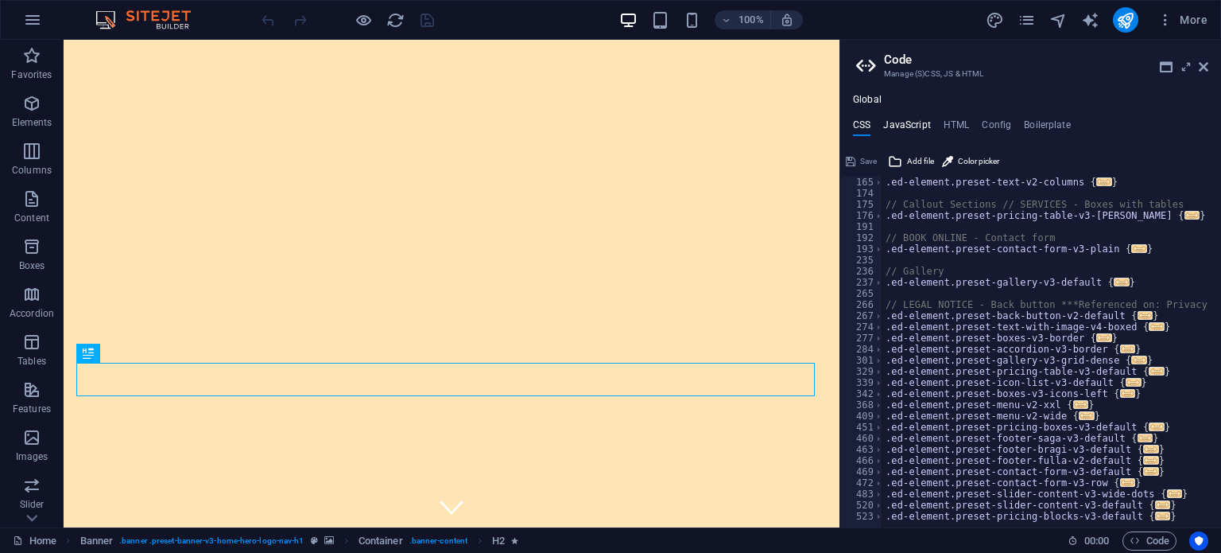
click at [906, 123] on h4 "JavaScript" at bounding box center [907, 127] width 47 height 17
type textarea "/* JS for preset "Menu V2" */"
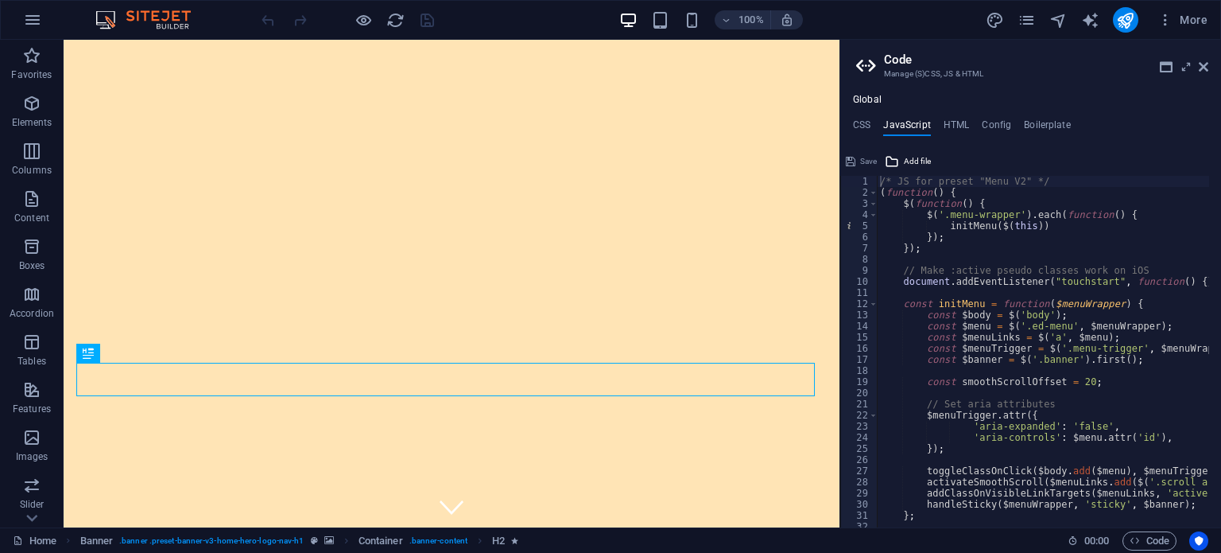
click at [974, 120] on ul "CSS JavaScript HTML Config Boilerplate" at bounding box center [1031, 127] width 381 height 17
click at [1206, 68] on icon at bounding box center [1204, 66] width 10 height 13
